Goal: Task Accomplishment & Management: Manage account settings

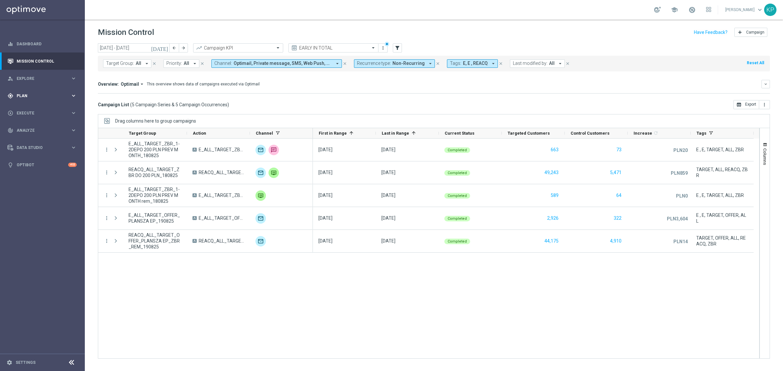
click at [56, 92] on div "gps_fixed Plan keyboard_arrow_right" at bounding box center [42, 95] width 84 height 17
click at [40, 108] on link "Target Groups" at bounding box center [42, 109] width 51 height 5
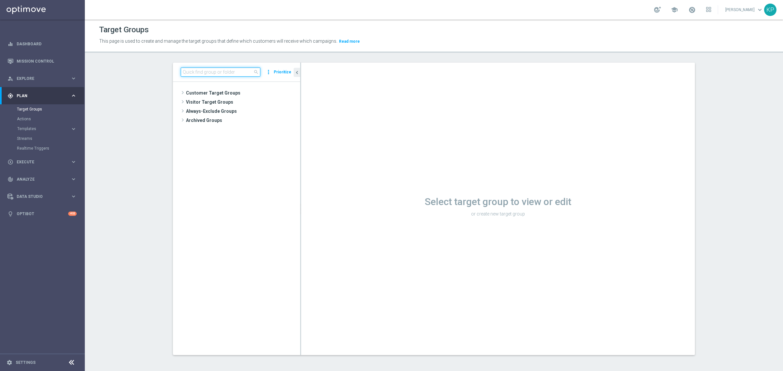
click at [209, 73] on input at bounding box center [221, 72] width 80 height 9
paste input "E_ALL_TARGET_OFFER_FEN BEN_3DEPO_CASHBACK_REM_200825"
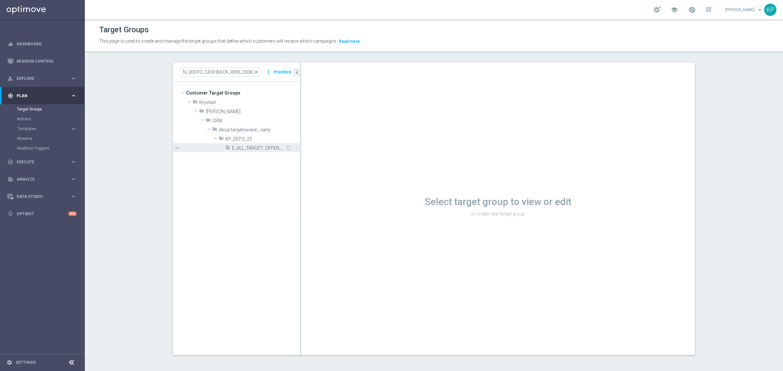
click at [242, 146] on span "E_ALL_TARGET_OFFER_FEN BEN_3DEPO_CASHBACK_REM_200825" at bounding box center [258, 148] width 53 height 6
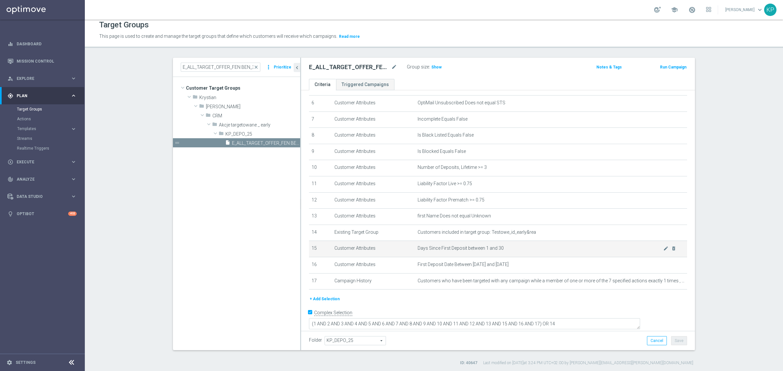
scroll to position [6, 0]
click at [432, 69] on h3 "Show" at bounding box center [437, 66] width 12 height 7
click at [411, 77] on div "E_ALL_TARGET_OFFER_FEN BEN_3DEPO_CASHBACK_REM_200825 mode_edit Group size : Sho…" at bounding box center [498, 67] width 394 height 21
click at [222, 72] on div "E_ALL_TARGET_OFFER_FEN BEN_3DEPO_CASHBACK_REM_200825 close more_vert Prioritize" at bounding box center [236, 66] width 127 height 19
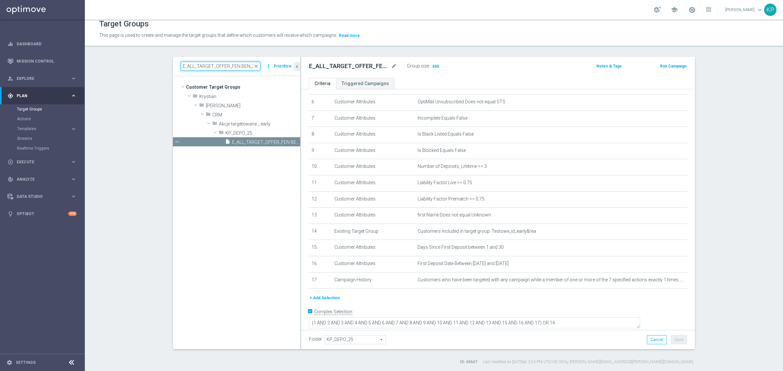
click at [221, 67] on input "E_ALL_TARGET_OFFER_FEN BEN_3DEPO_CASHBACK_REM_200825" at bounding box center [221, 66] width 80 height 9
paste input "_ALL_TARGET_BET_2DEPO 200 PLN PREV MONTH pw_200825E"
paste input "BET_2DEPO 200 PLN PREV MONTH pw"
type input "E_ALL_TARGET_BET_2DEPO 200 PLN PREV MONTH pw_200825"
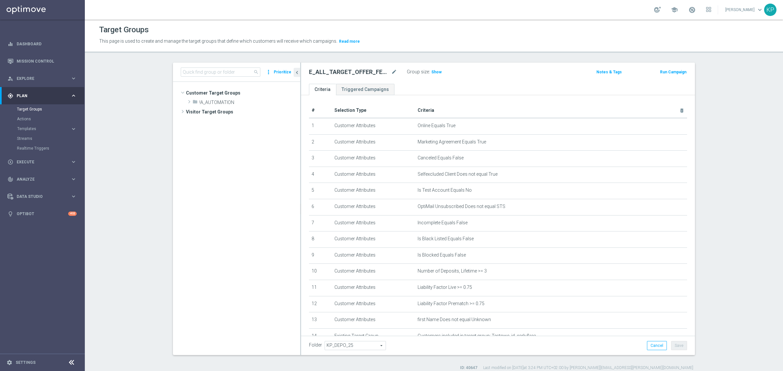
scroll to position [143, 0]
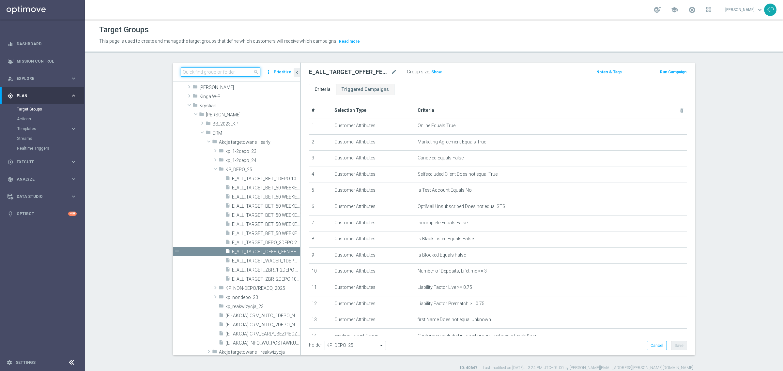
click at [226, 76] on input at bounding box center [221, 72] width 80 height 9
paste input "E_ALL_TARGET_BET_2DEPO 200 PLN PREV MONTH pw_200825"
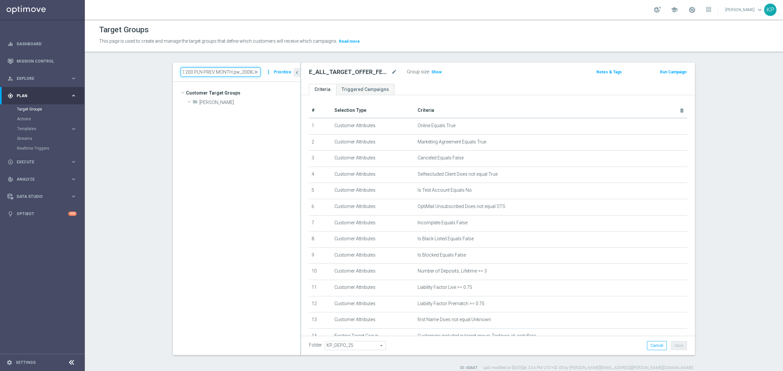
scroll to position [0, 0]
type input "E_ALL_TARGET_BET_2DEPO 200 PLN PREV MONTH pw_200825"
click at [233, 108] on div "insert_drive_file E_ALL_TARGET_BET_2DEPO 200 PLN PREV MONTH pw_200825" at bounding box center [242, 111] width 86 height 9
type input "Andżelika B."
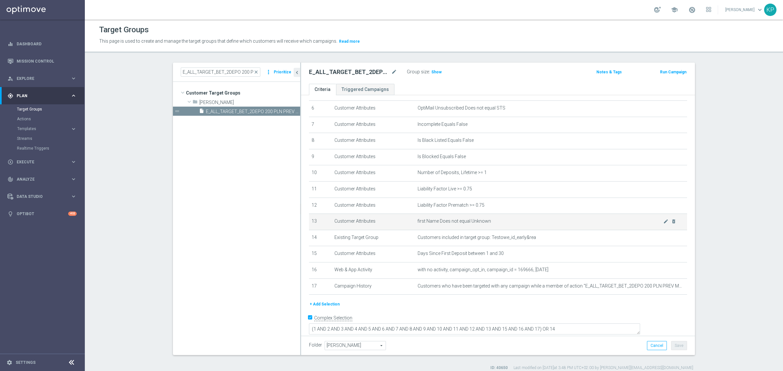
scroll to position [99, 0]
drag, startPoint x: 431, startPoint y: 73, endPoint x: 433, endPoint y: 78, distance: 5.9
click at [431, 73] on span "Show" at bounding box center [436, 72] width 10 height 5
click at [199, 71] on input "E_ALL_TARGET_BET_2DEPO 200 PLN PREV MONTH pw_200825" at bounding box center [221, 72] width 80 height 9
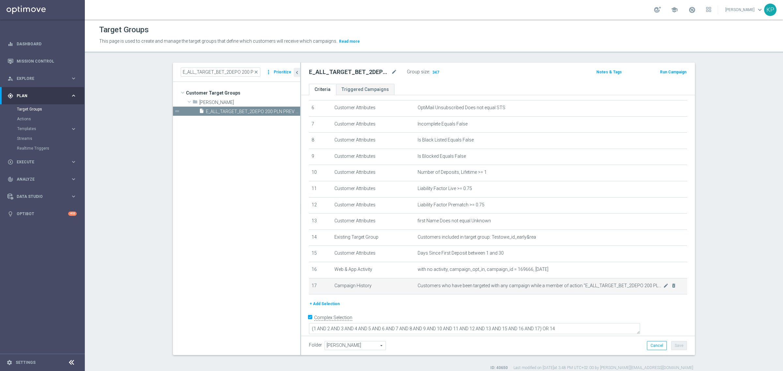
click at [576, 289] on span "Customers who have been targeted with any campaign while a member of action "E_…" at bounding box center [541, 286] width 246 height 6
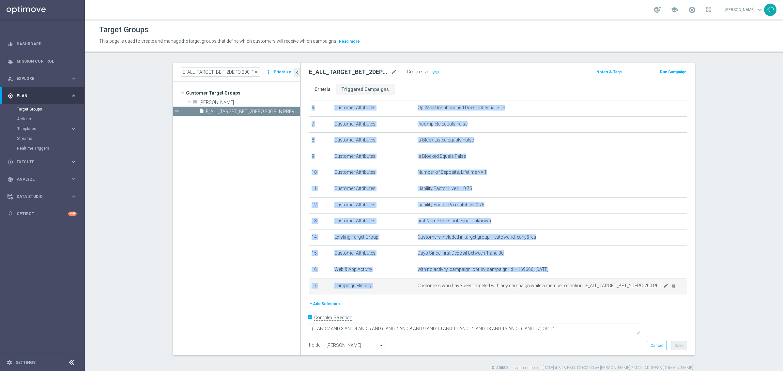
click at [576, 289] on span "Customers who have been targeted with any campaign while a member of action "E_…" at bounding box center [541, 286] width 246 height 6
copy table "# Selection Type Criteria delete_forever 1 Customer Attributes Online Equals Tr…"
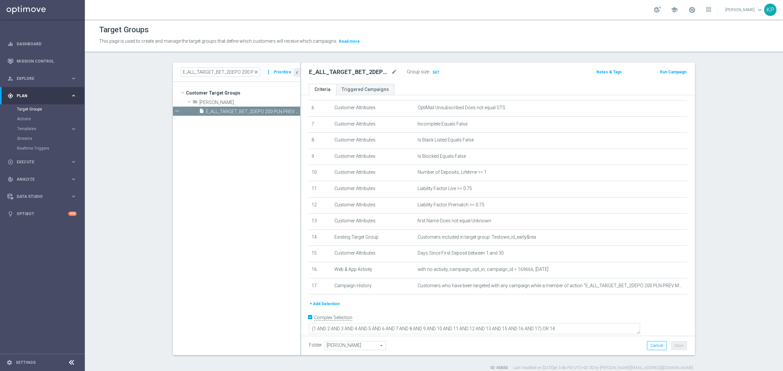
drag, startPoint x: 228, startPoint y: 63, endPoint x: 224, endPoint y: 69, distance: 7.8
click at [227, 66] on div "E_ALL_TARGET_BET_2DEPO 200 PLN PREV MONTH pw_200825 close more_vert Prioritize" at bounding box center [236, 72] width 127 height 19
click at [224, 70] on input "E_ALL_TARGET_BET_2DEPO 200 PLN PREV MONTH pw_200825" at bounding box center [221, 72] width 80 height 9
paste input
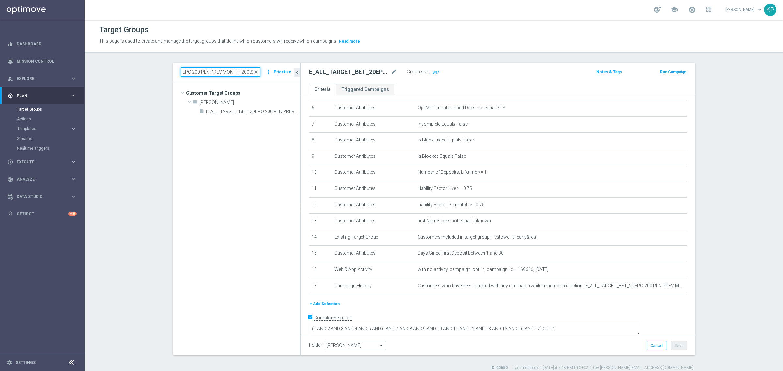
type input "E_ALL_TARGET_BET_2DEPO 200 PLN PREV MONTH_200825"
click at [232, 111] on span "E_ALL_TARGET_BET_2DEPO 200 PLN PREV MONTH_200825" at bounding box center [253, 112] width 94 height 6
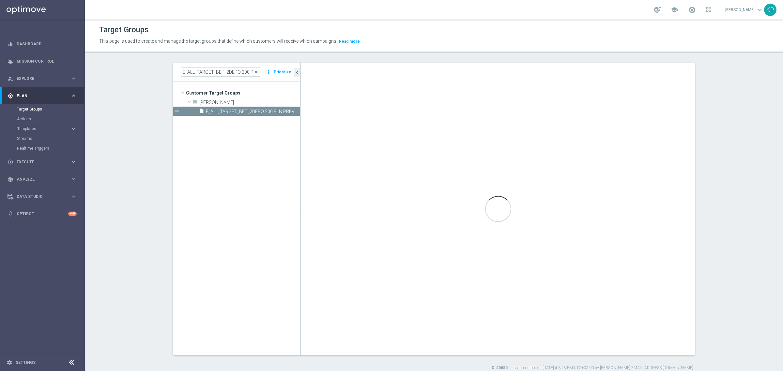
type textarea "(1 AND 2 AND 3 AND 4 AND 5 AND 6 AND 7 AND 8 AND 9 AND 10 AND 11 AND 12 AND 13 …"
type input "Tomasz K."
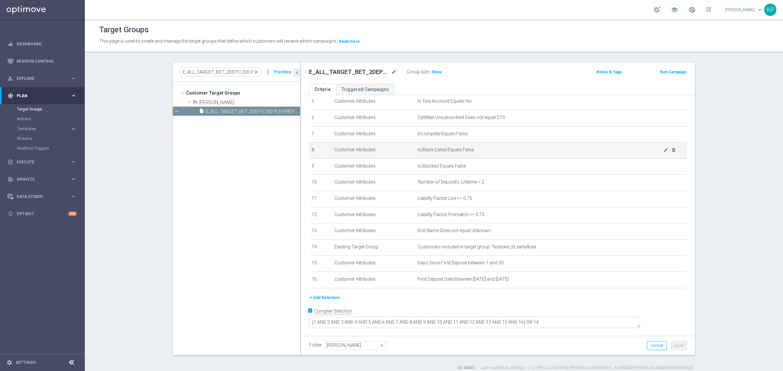
scroll to position [83, 0]
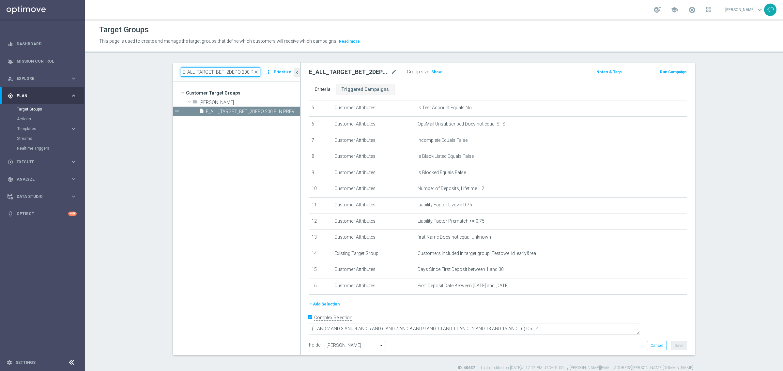
click at [201, 72] on input "E_ALL_TARGET_BET_2DEPO 200 PLN PREV MONTH_200825" at bounding box center [221, 72] width 80 height 9
paste input "pw"
type input "E_ALL_TARGET_BET_2DEPO 200 PLN PREV MONTH pw_200825"
click at [237, 113] on span "E_ALL_TARGET_BET_2DEPO 200 PLN PREV MONTH pw_200825" at bounding box center [246, 112] width 80 height 6
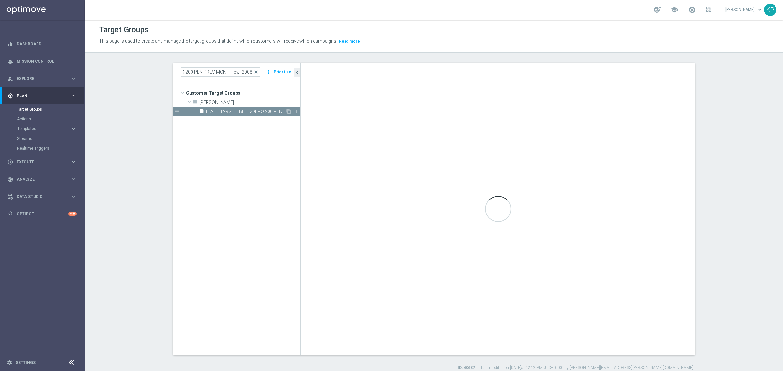
scroll to position [0, 0]
type textarea "(1 AND 2 AND 3 AND 4 AND 5 AND 6 AND 7 AND 8 AND 9 AND 10 AND 11 AND 12 AND 13 …"
type input "Andżelika B."
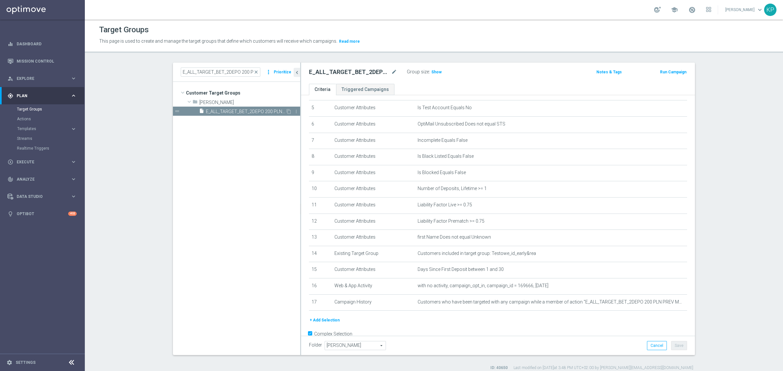
scroll to position [99, 0]
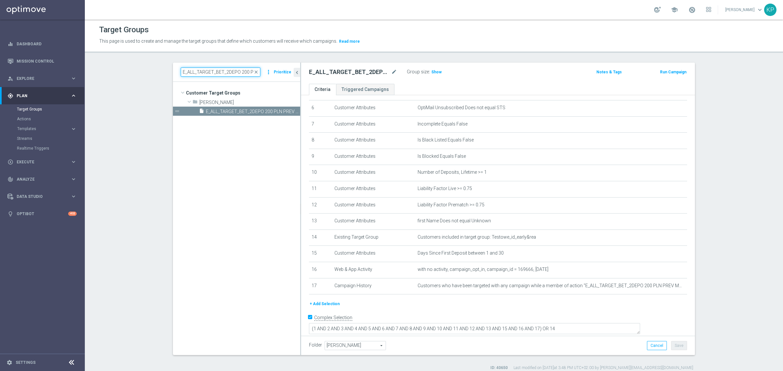
click at [223, 72] on input "E_ALL_TARGET_BET_2DEPO 200 PLN PREV MONTH pw_200825" at bounding box center [221, 72] width 80 height 9
paste input "1DEPO 1"
type input "E_ALL_TARGET_BET_1DEPO 100 PLN PREV MONTH pw_200825"
click at [229, 112] on span "E_ALL_TARGET_BET_1DEPO 100 PLN PREV MONTH pw_200825" at bounding box center [246, 112] width 80 height 6
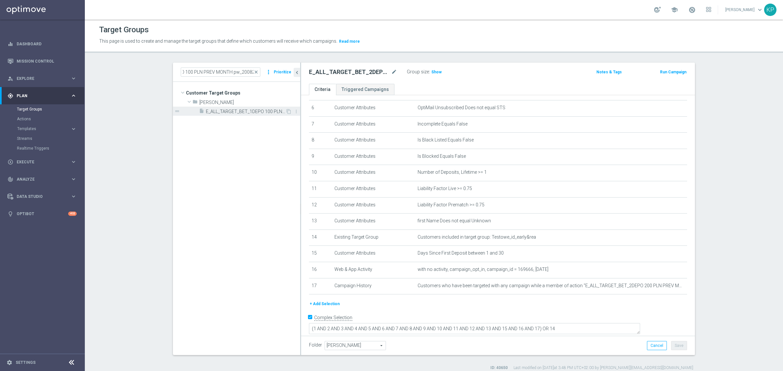
scroll to position [0, 0]
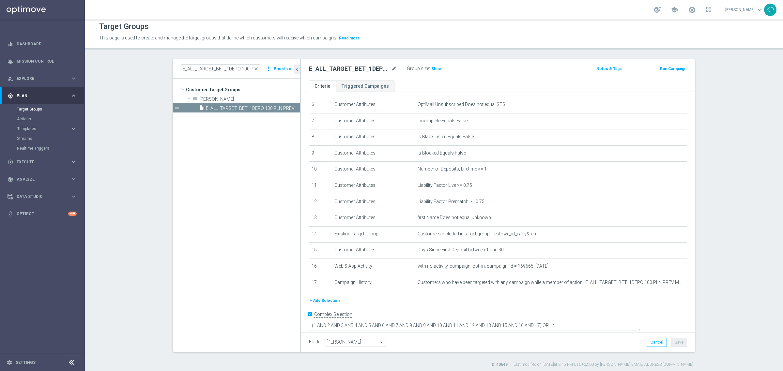
scroll to position [6, 0]
